Goal: Complete application form: Complete application form

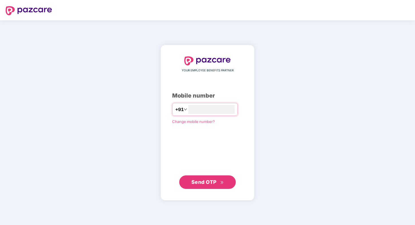
type input "**********"
click at [199, 183] on span "Send OTP" at bounding box center [203, 182] width 25 height 6
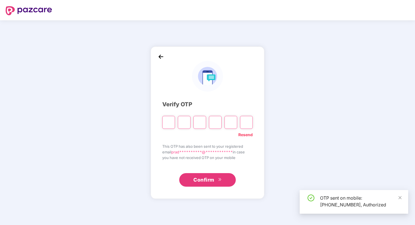
click at [169, 125] on input "Please enter verification code. Digit 1" at bounding box center [168, 122] width 13 height 13
type input "*"
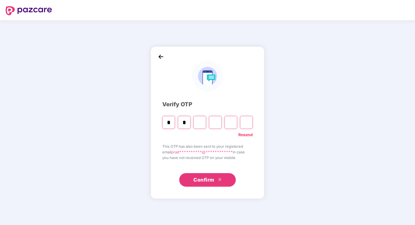
type input "*"
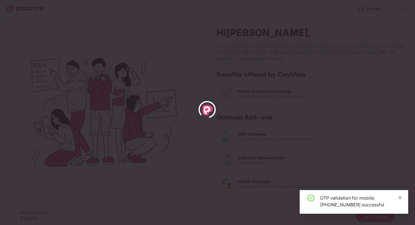
click at [399, 197] on icon "close" at bounding box center [400, 198] width 4 height 4
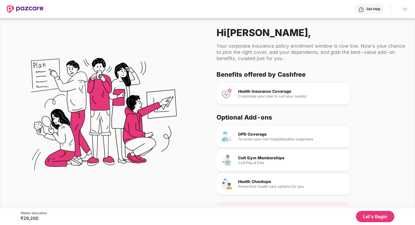
scroll to position [17, 0]
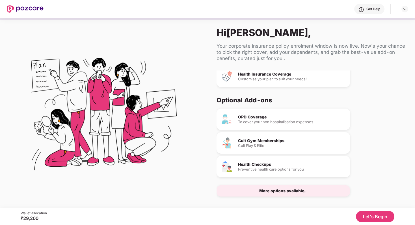
click at [367, 216] on button "Let's Begin" at bounding box center [375, 216] width 38 height 11
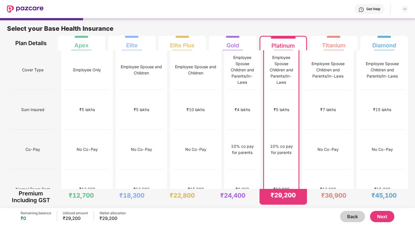
click at [380, 219] on button "Next" at bounding box center [382, 216] width 24 height 11
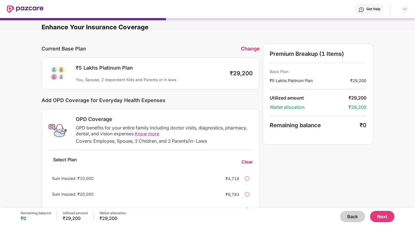
click at [383, 218] on button "Next" at bounding box center [382, 216] width 24 height 11
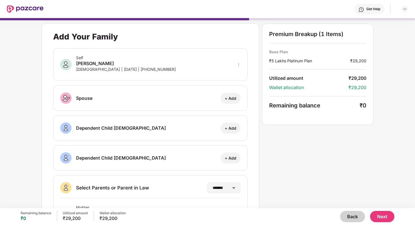
scroll to position [34, 0]
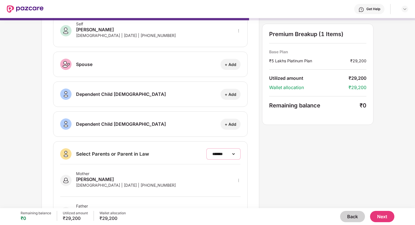
click at [222, 155] on select "**********" at bounding box center [223, 154] width 25 height 5
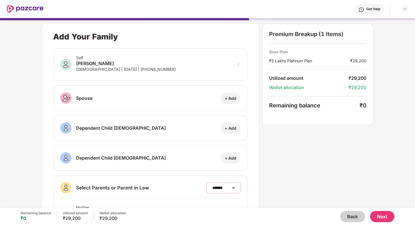
scroll to position [68, 0]
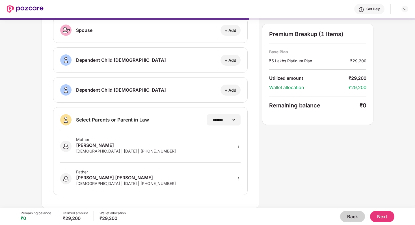
click at [380, 214] on button "Next" at bounding box center [382, 216] width 24 height 11
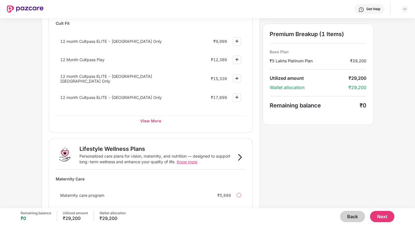
scroll to position [202, 0]
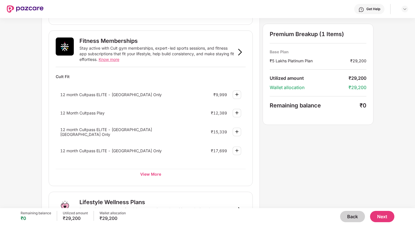
click at [385, 221] on button "Next" at bounding box center [382, 216] width 24 height 11
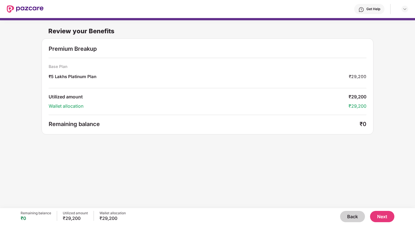
click at [383, 218] on button "Next" at bounding box center [382, 216] width 24 height 11
